Goal: Book appointment/travel/reservation

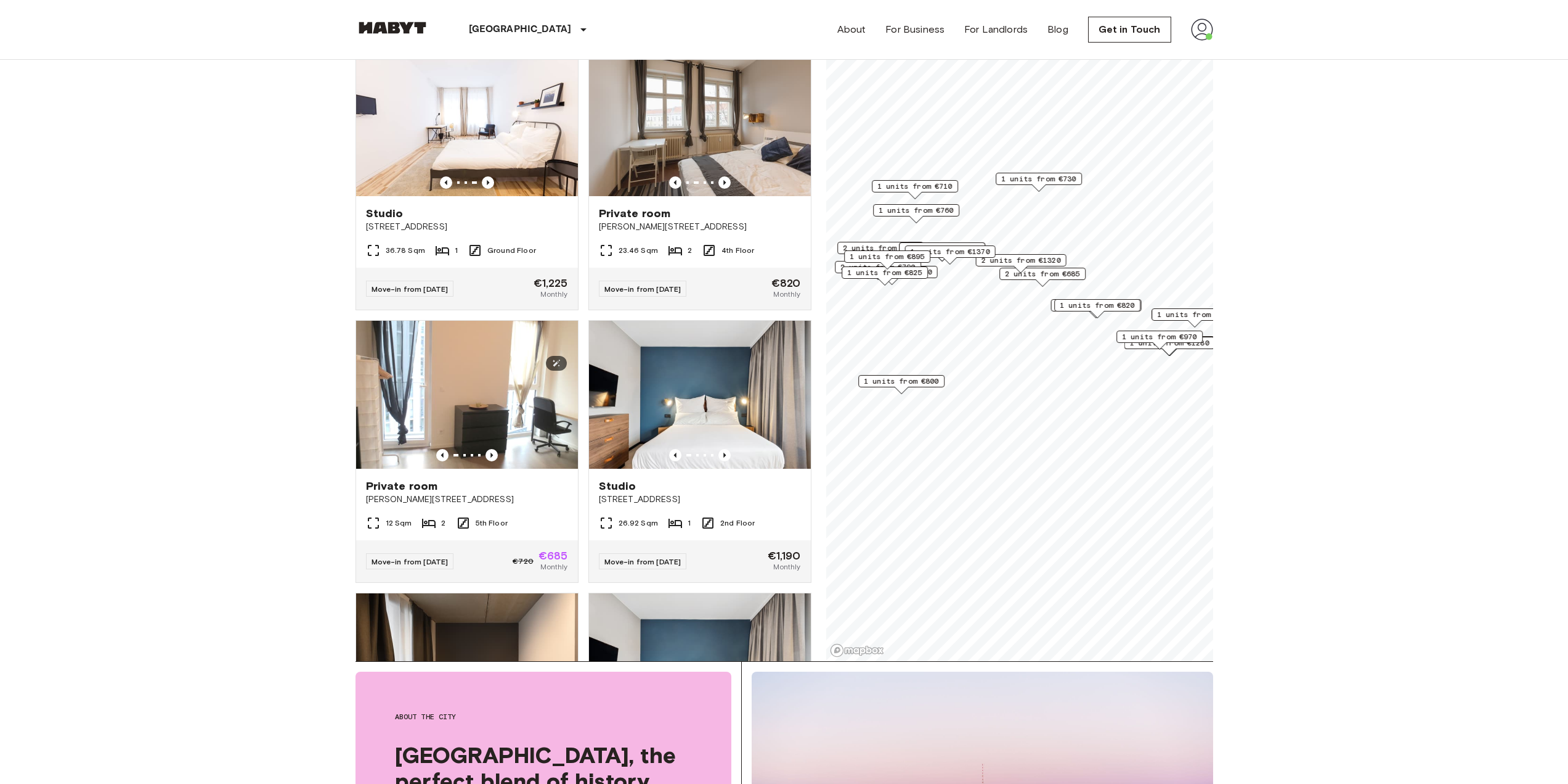
scroll to position [5090, 0]
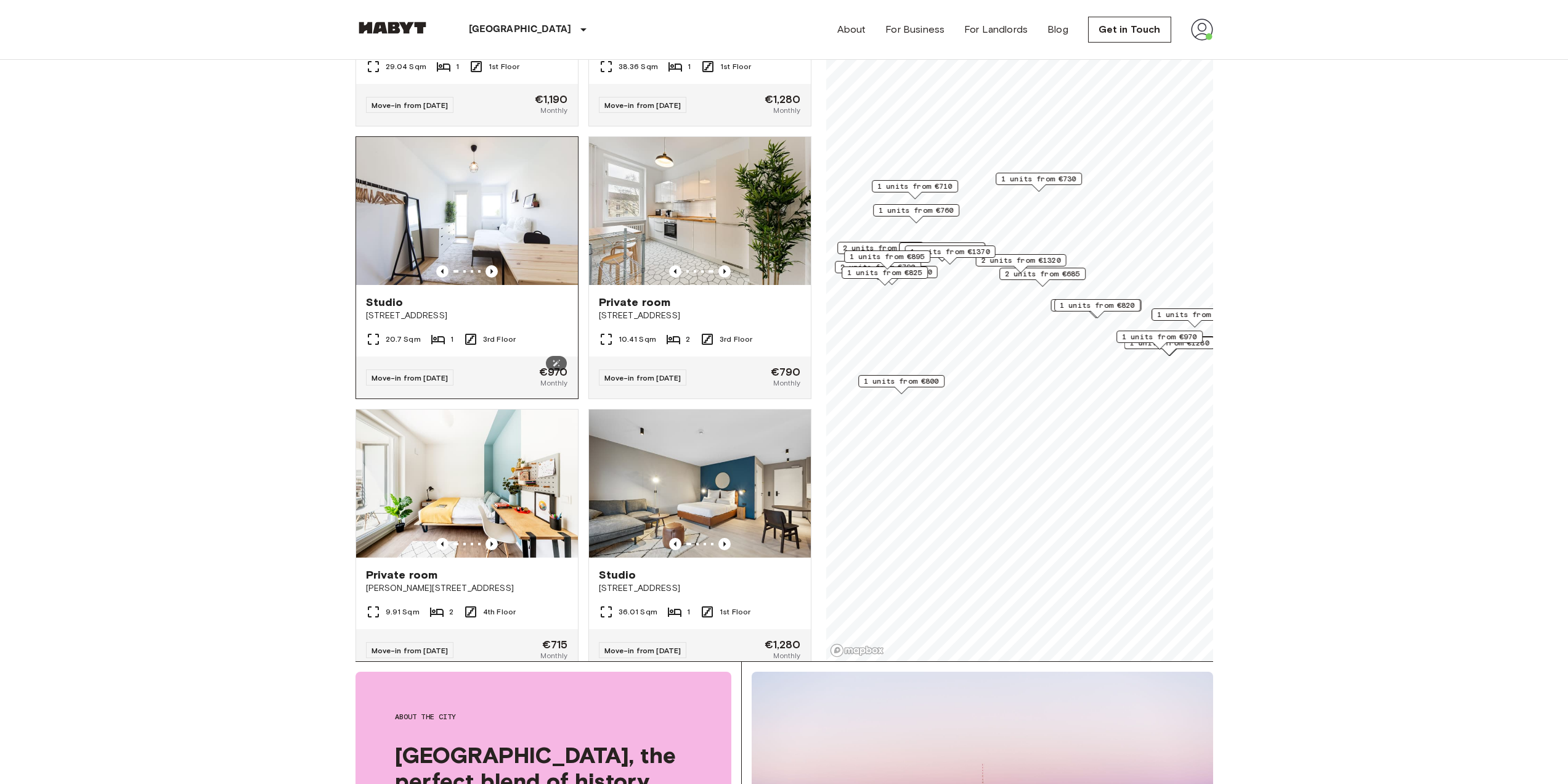
click at [412, 284] on img at bounding box center [467, 210] width 222 height 148
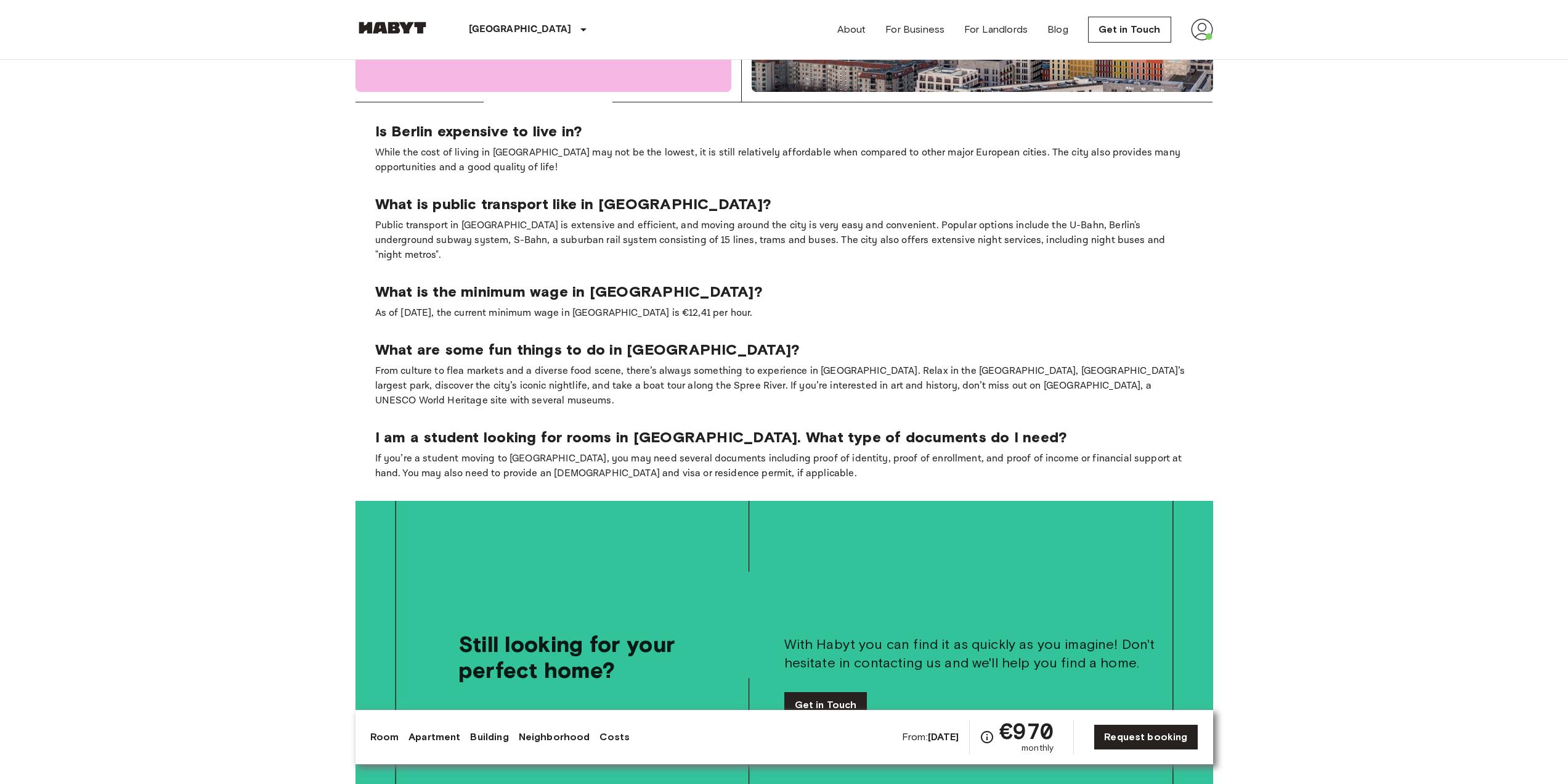
scroll to position [1973, 0]
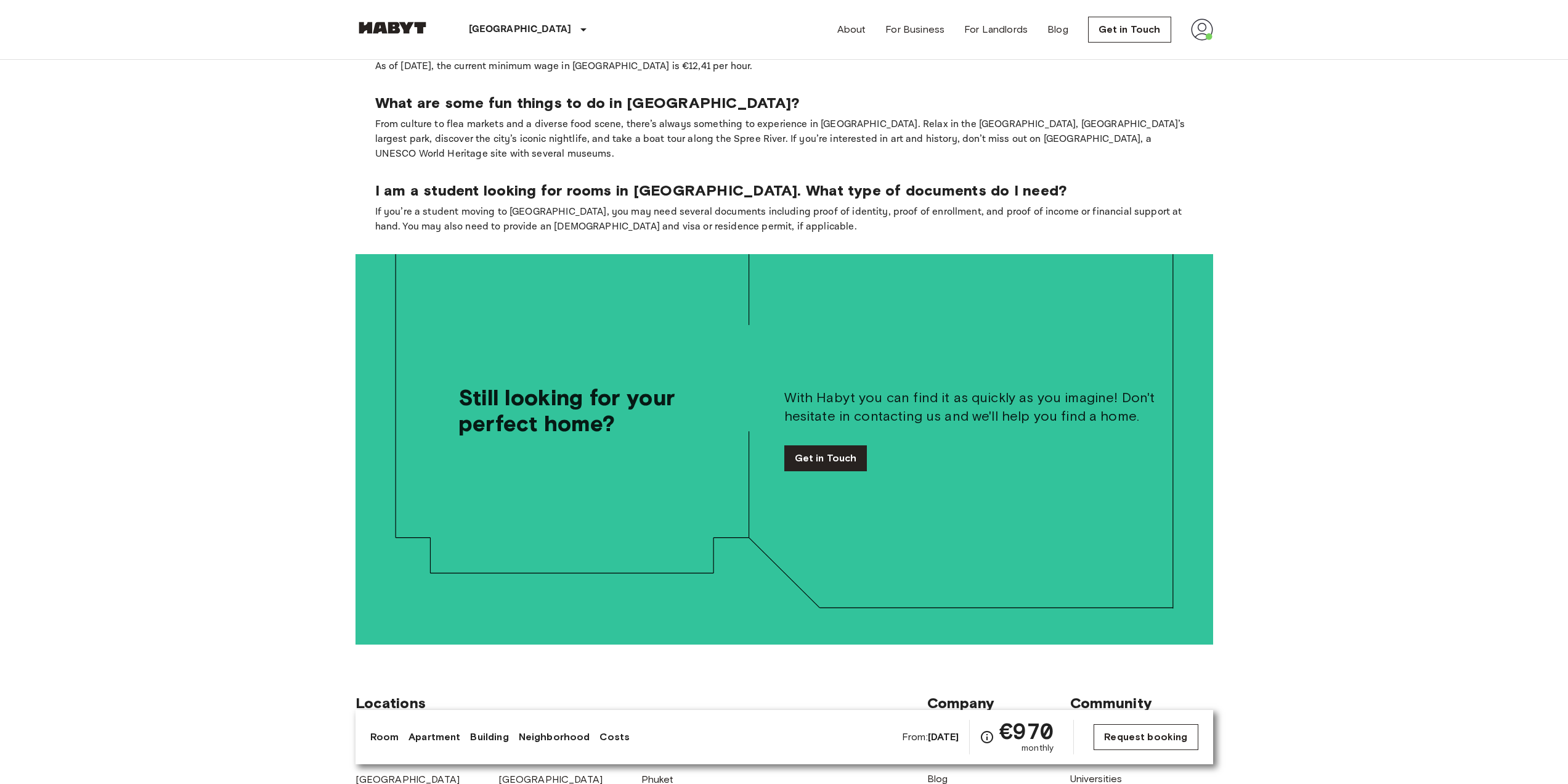
click at [1145, 741] on link "Request booking" at bounding box center [1146, 737] width 104 height 26
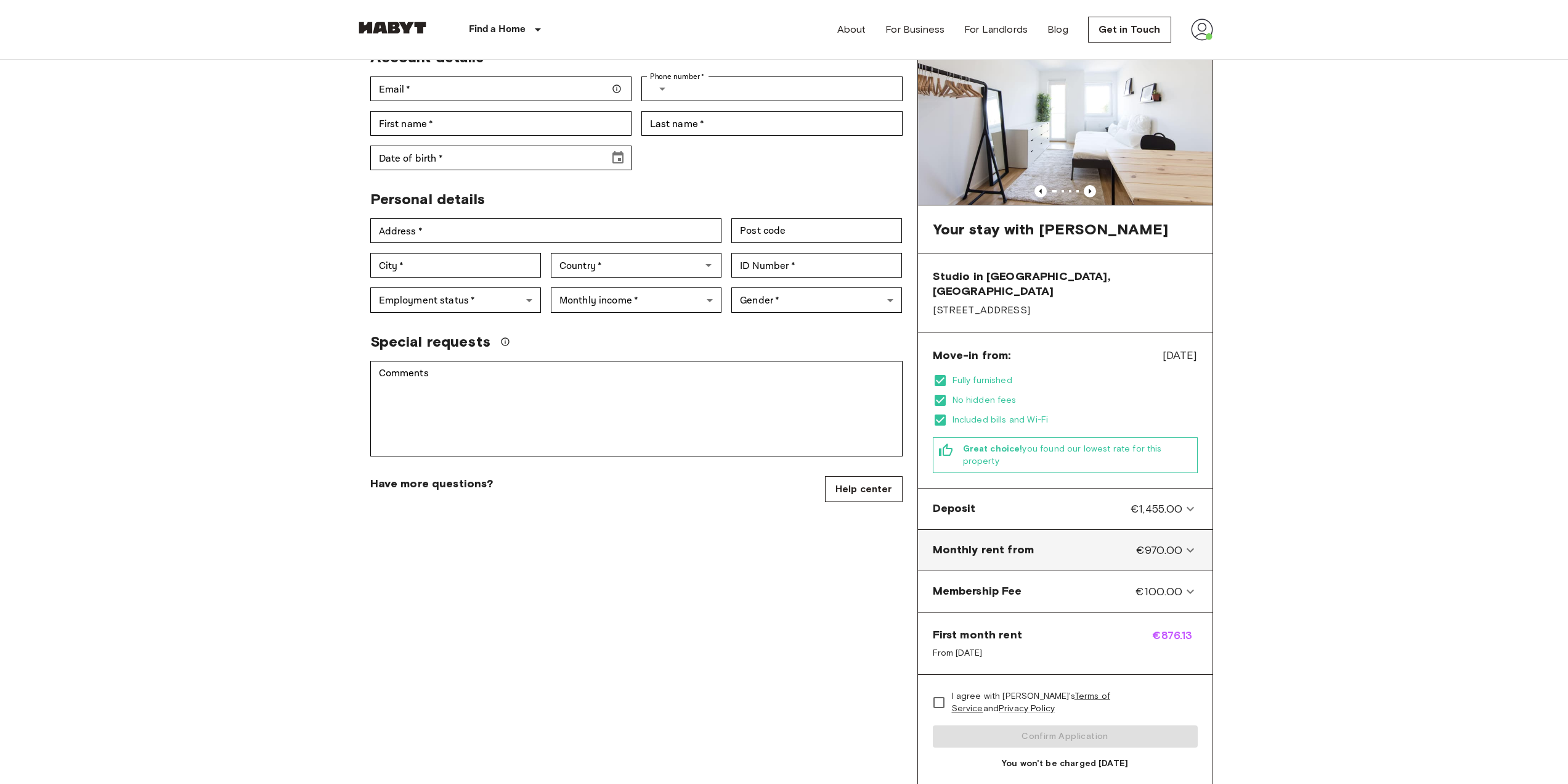
scroll to position [123, 0]
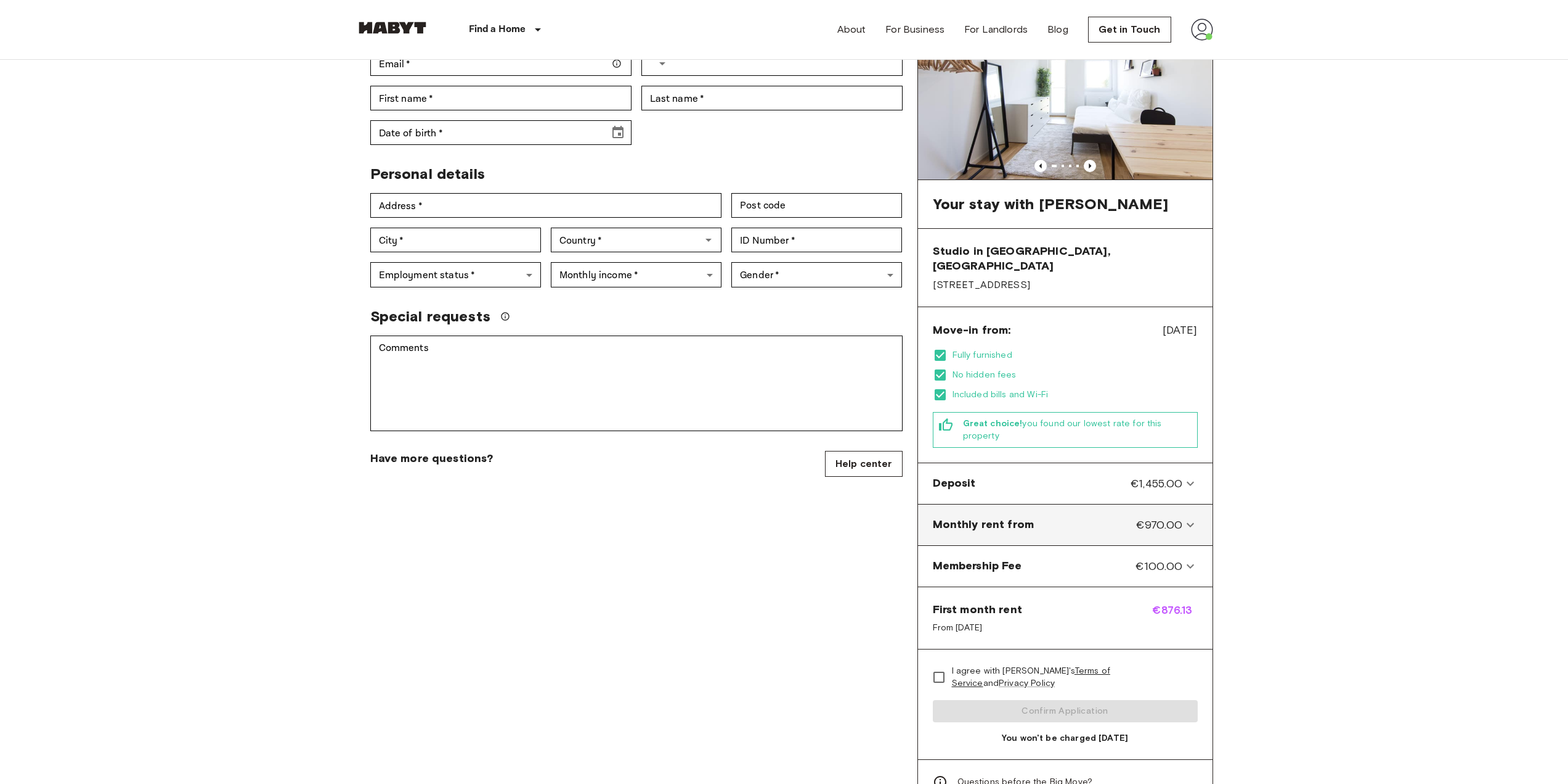
click at [1185, 518] on icon at bounding box center [1190, 525] width 14 height 14
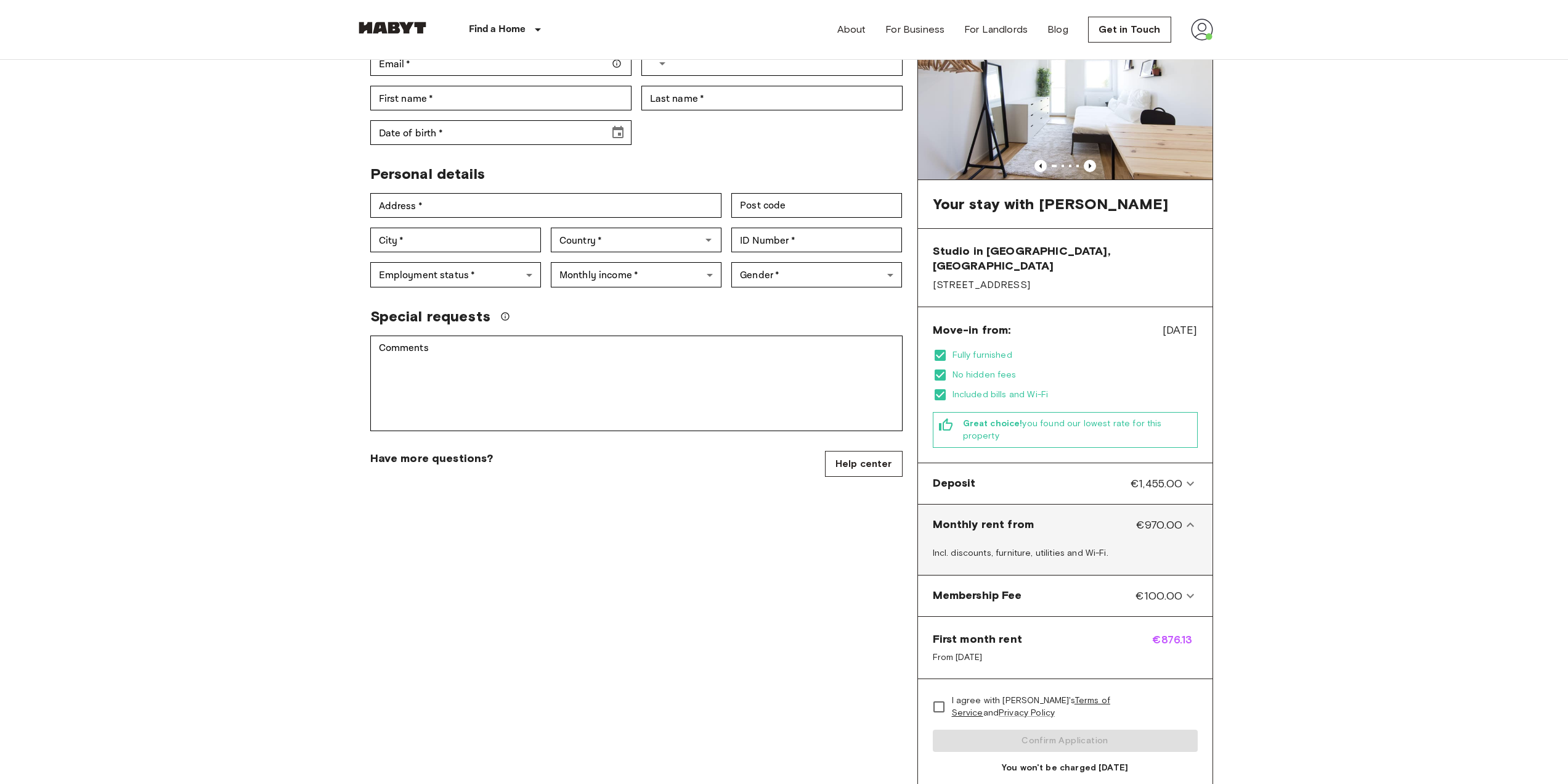
click at [1189, 518] on icon at bounding box center [1190, 525] width 14 height 14
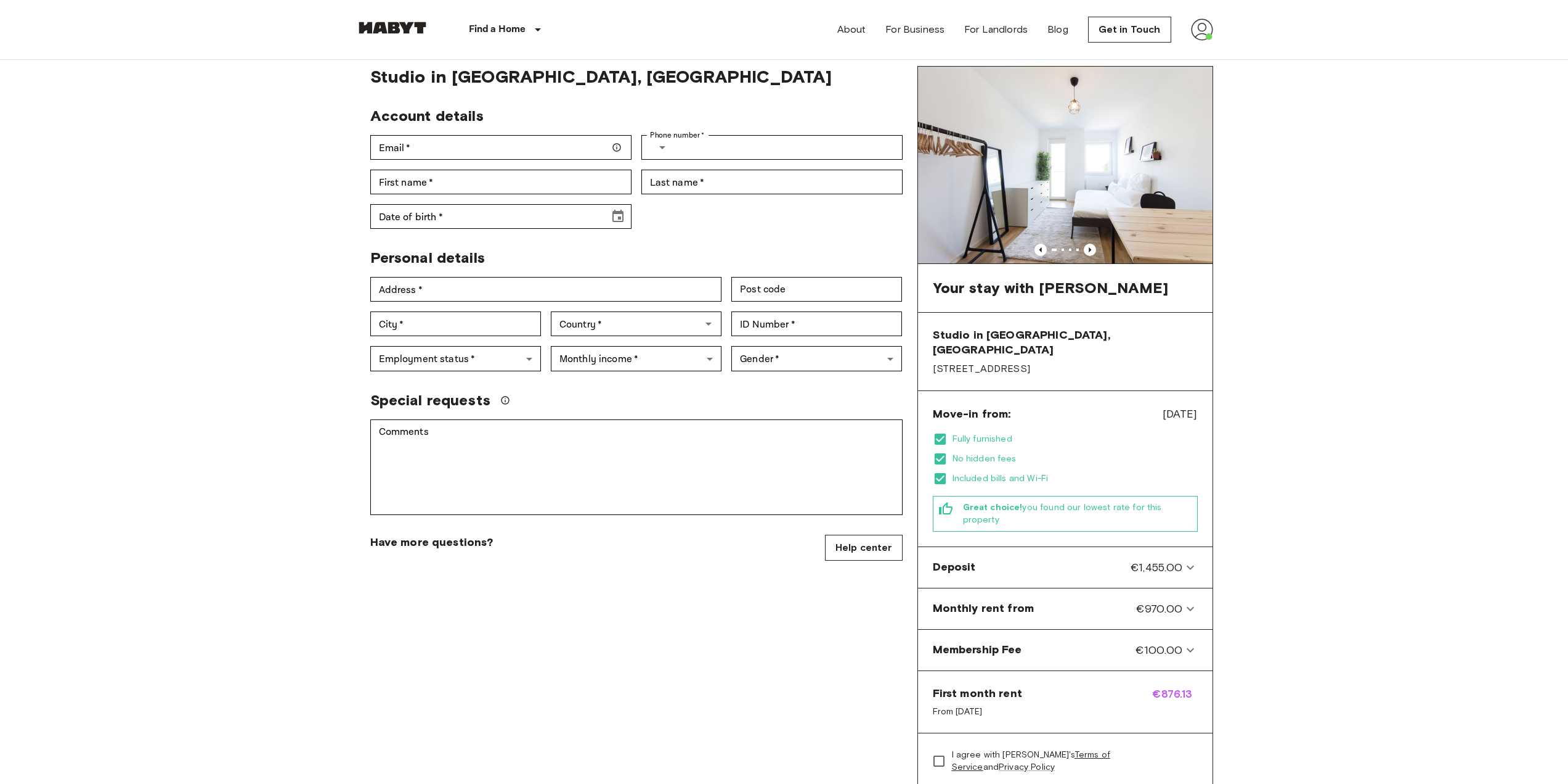
scroll to position [0, 0]
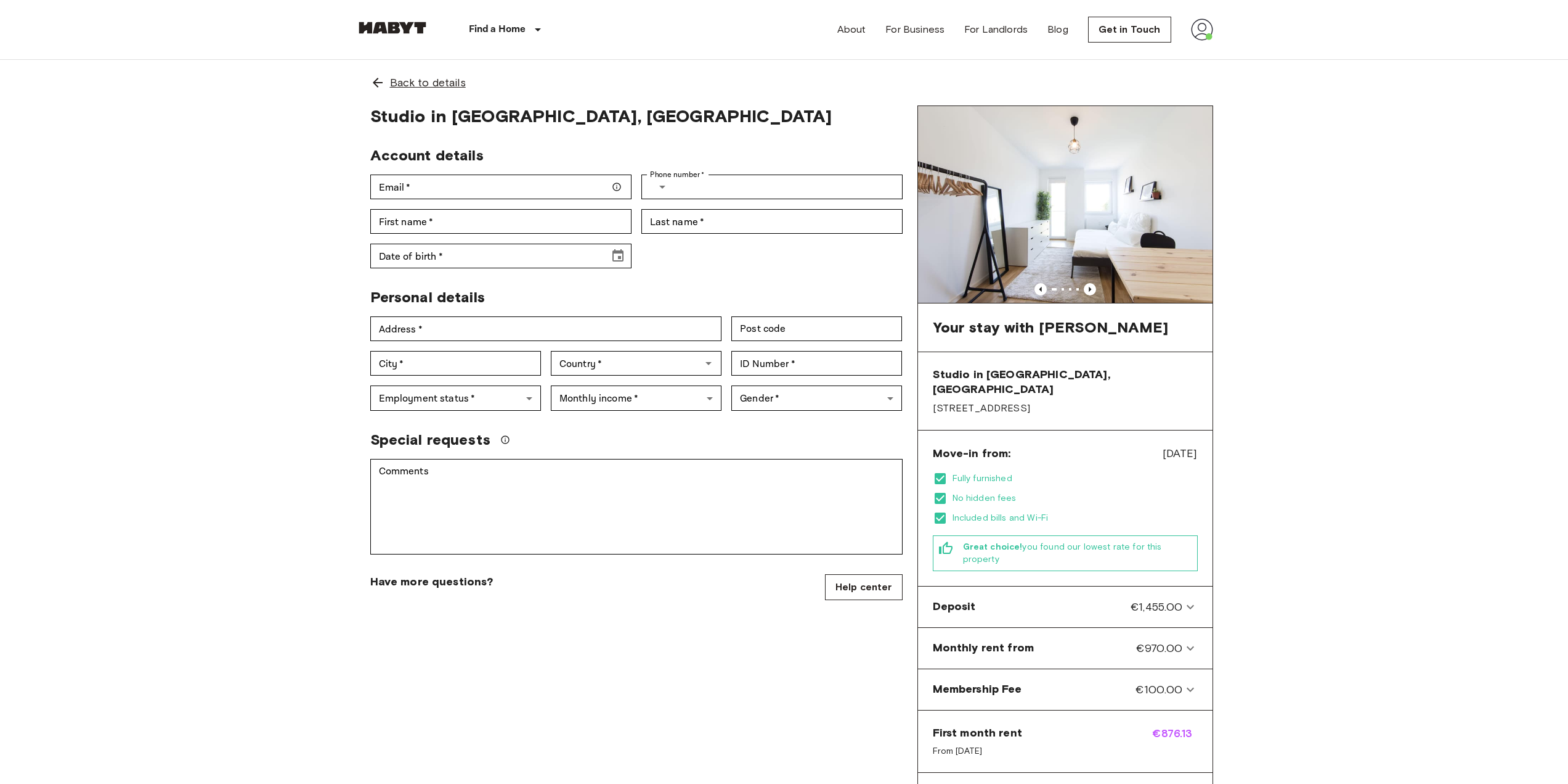
click at [385, 87] on div "Back to details" at bounding box center [784, 82] width 858 height 45
